Goal: Transaction & Acquisition: Purchase product/service

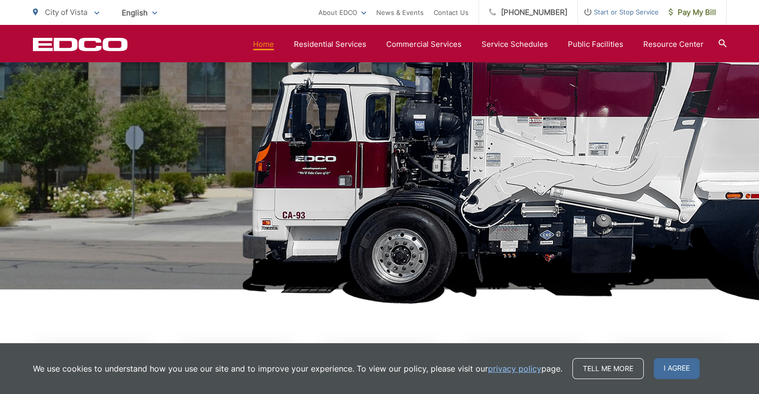
scroll to position [136, 0]
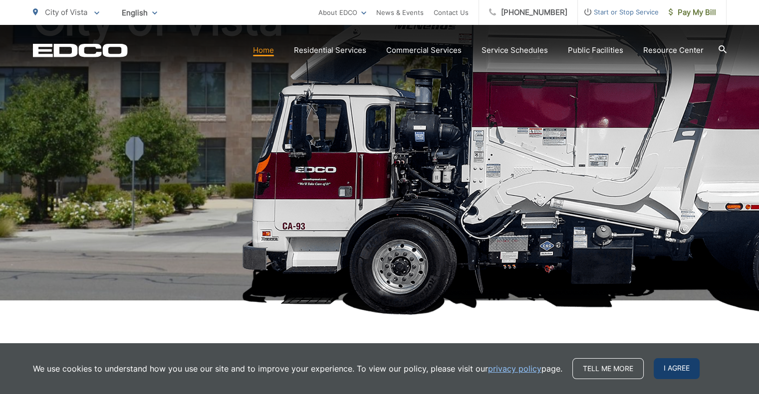
click at [665, 365] on span "I agree" at bounding box center [676, 369] width 46 height 21
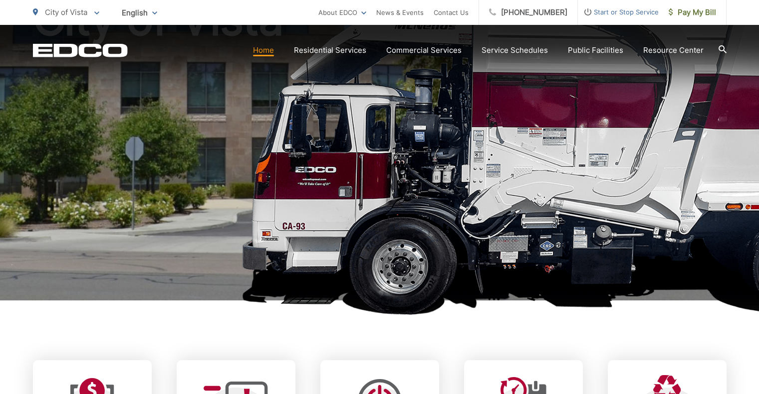
scroll to position [0, 0]
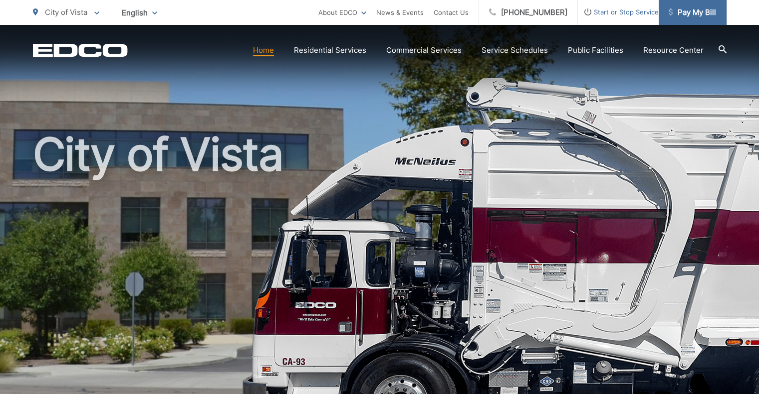
click at [682, 8] on span "Pay My Bill" at bounding box center [691, 12] width 47 height 12
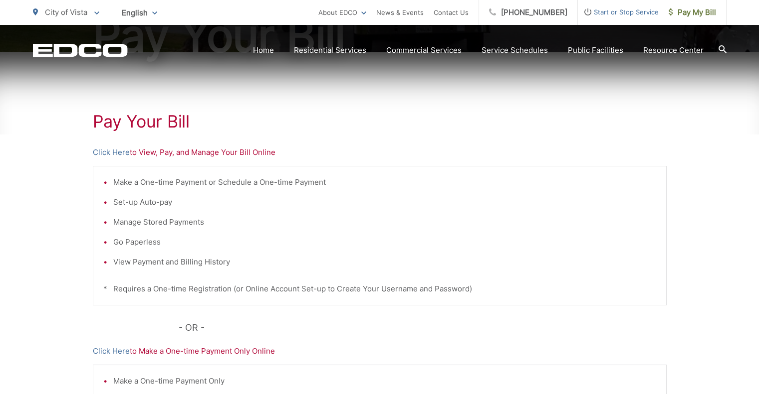
scroll to position [148, 0]
click at [164, 157] on p "Click Here to View, Pay, and Manage Your Bill Online" at bounding box center [380, 153] width 574 height 12
click at [109, 154] on link "Click Here" at bounding box center [111, 153] width 37 height 12
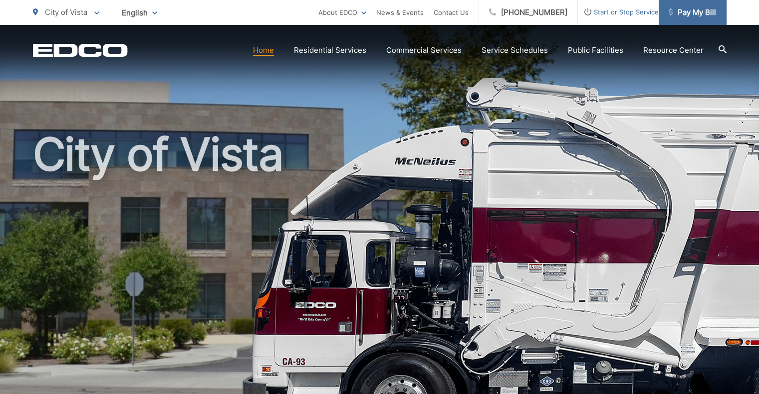
click at [678, 14] on span "Pay My Bill" at bounding box center [691, 12] width 47 height 12
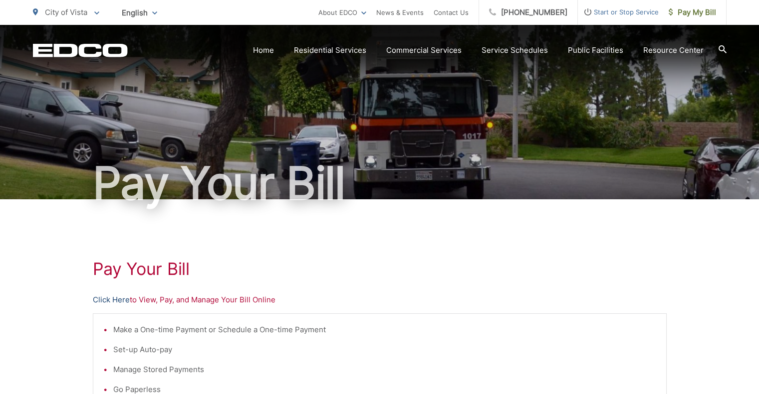
click at [118, 297] on link "Click Here" at bounding box center [111, 300] width 37 height 12
